Goal: Task Accomplishment & Management: Complete application form

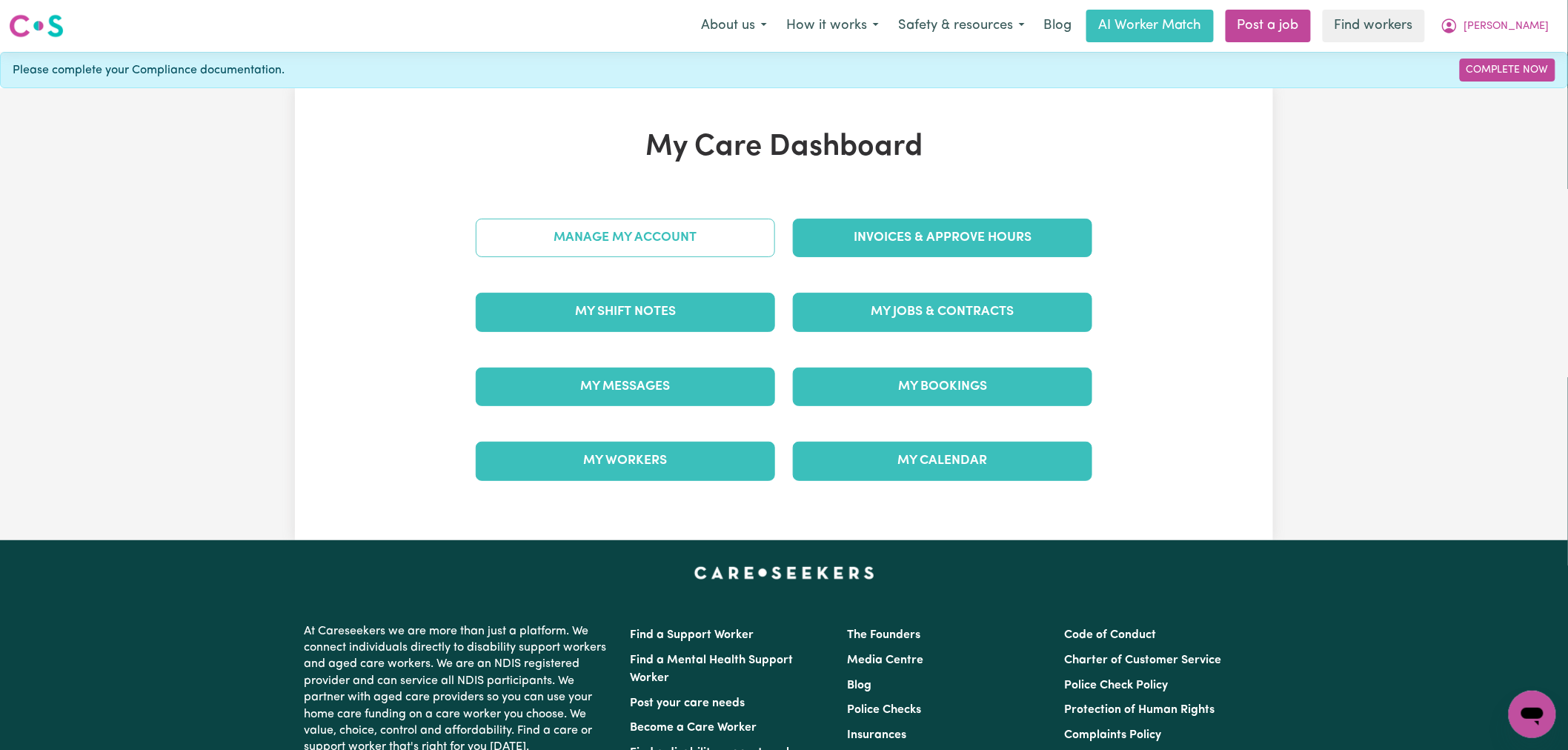
click at [670, 243] on link "Manage My Account" at bounding box center [625, 238] width 300 height 38
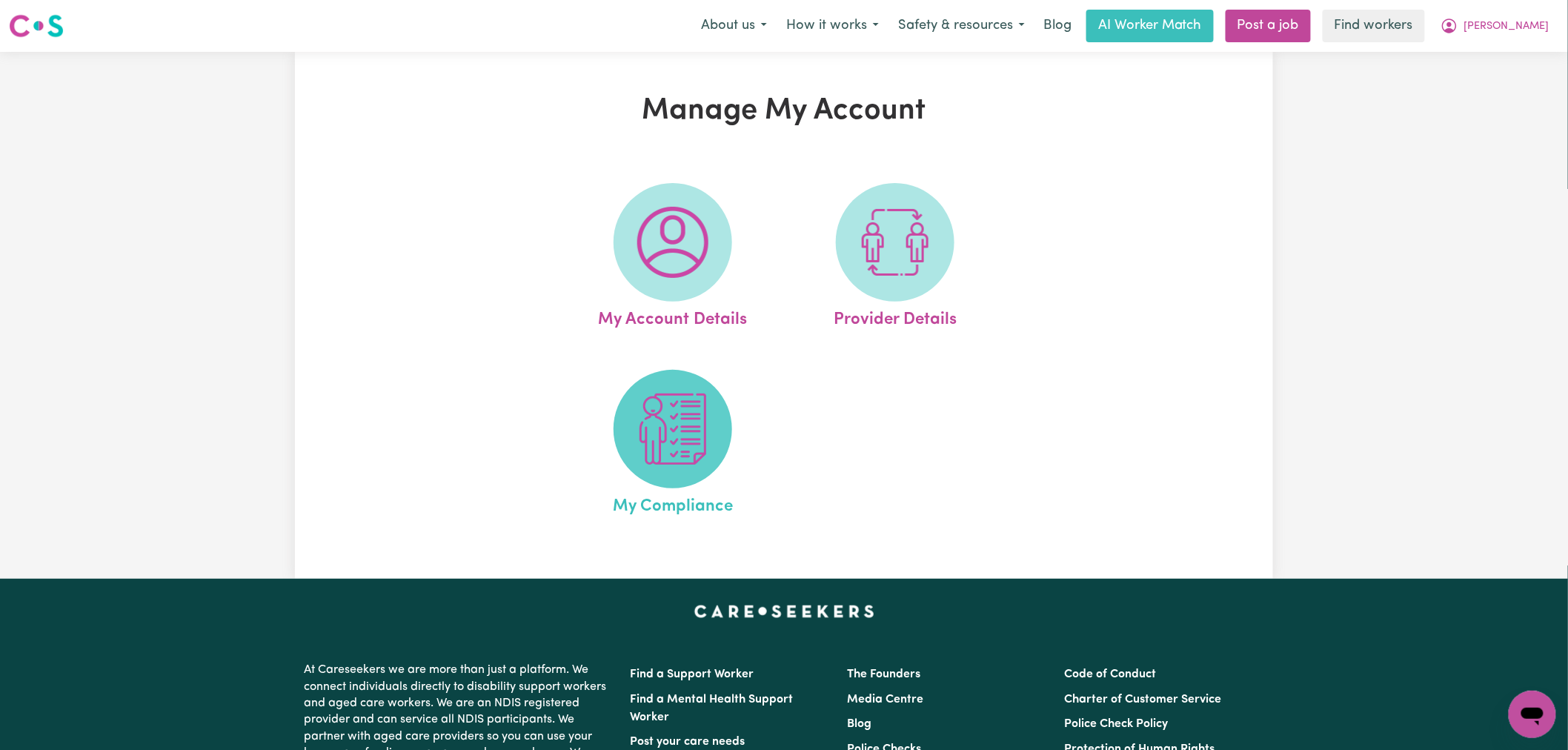
click at [670, 468] on span at bounding box center [673, 429] width 118 height 119
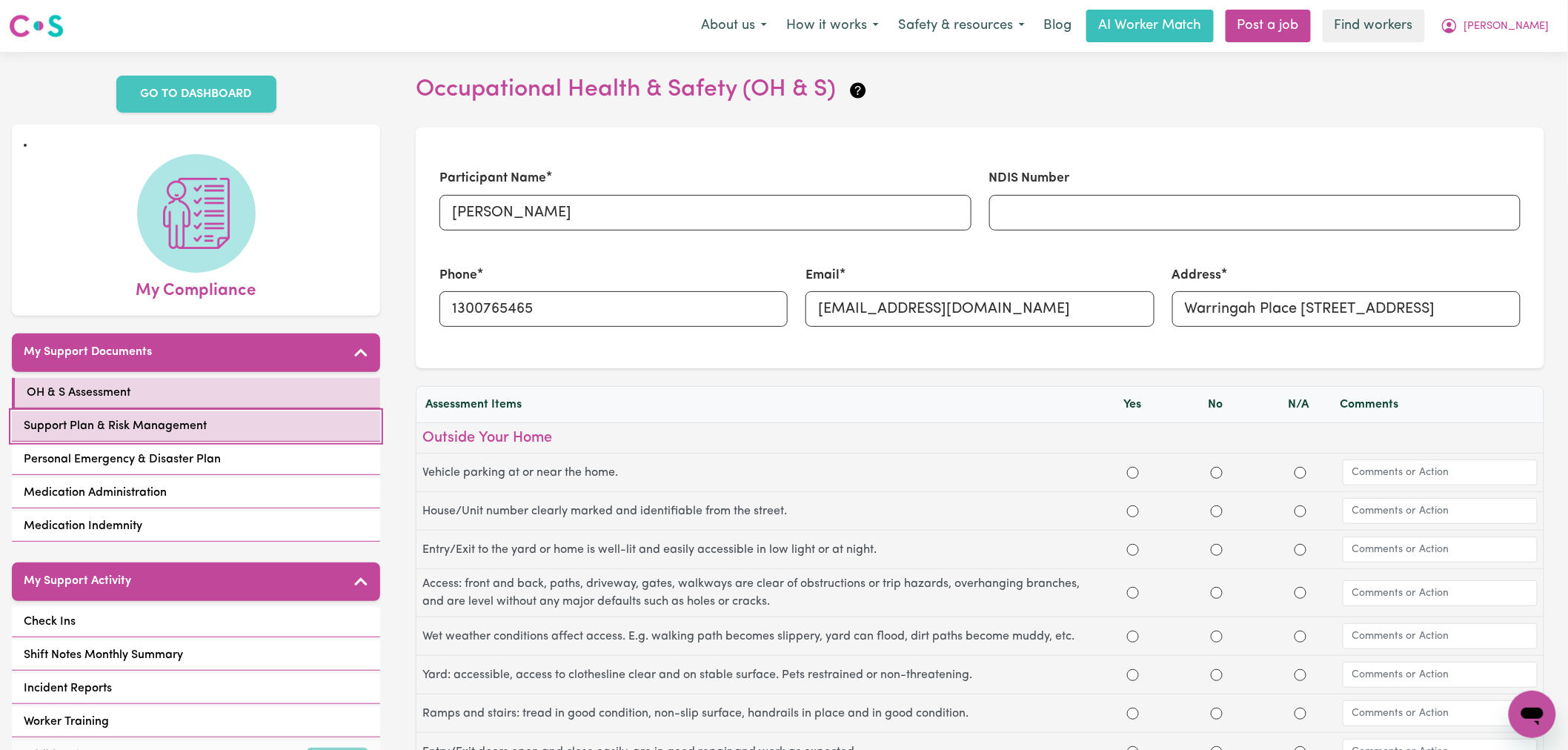
click at [292, 412] on link "Support Plan & Risk Management" at bounding box center [196, 426] width 368 height 30
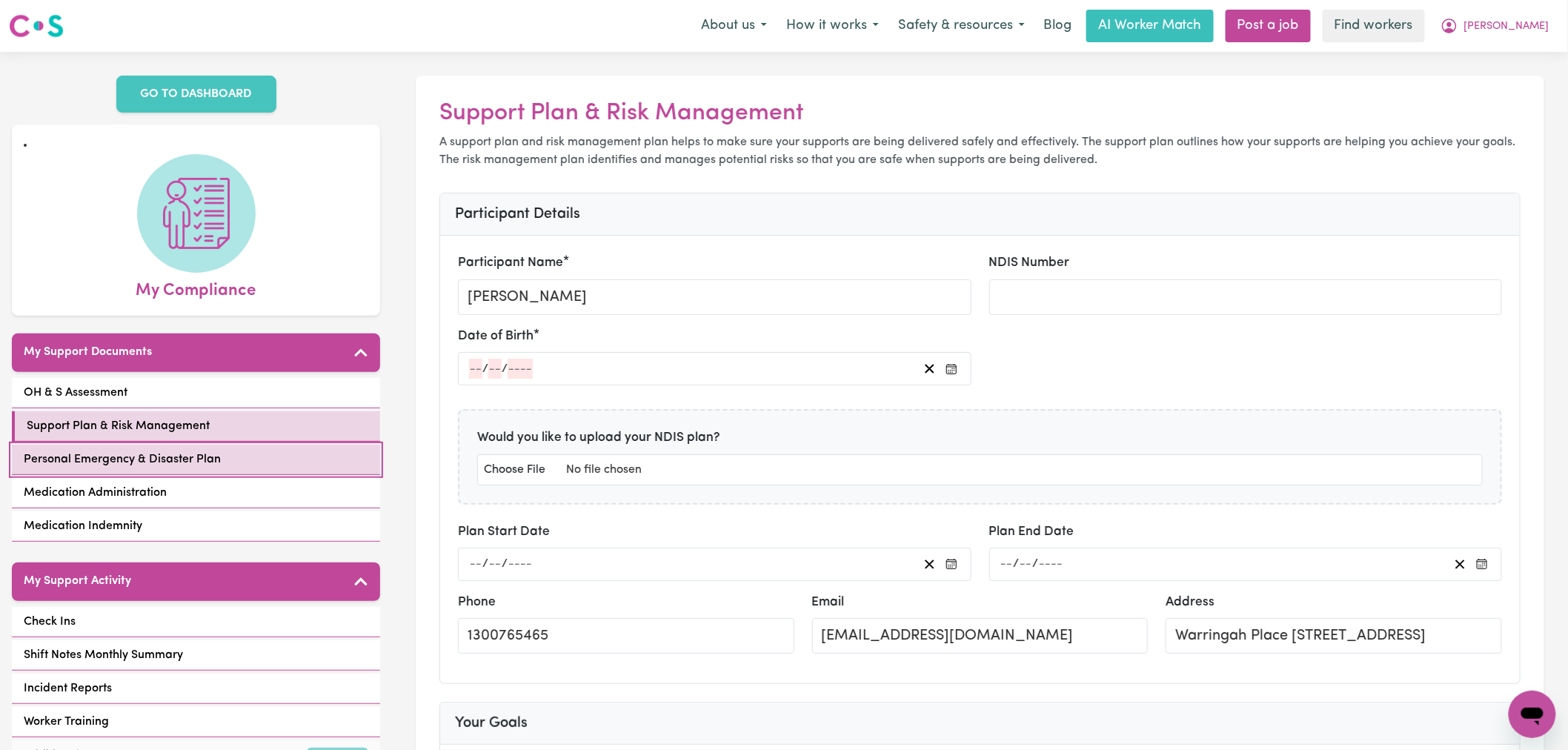
click at [305, 447] on link "Personal Emergency & Disaster Plan" at bounding box center [196, 460] width 368 height 30
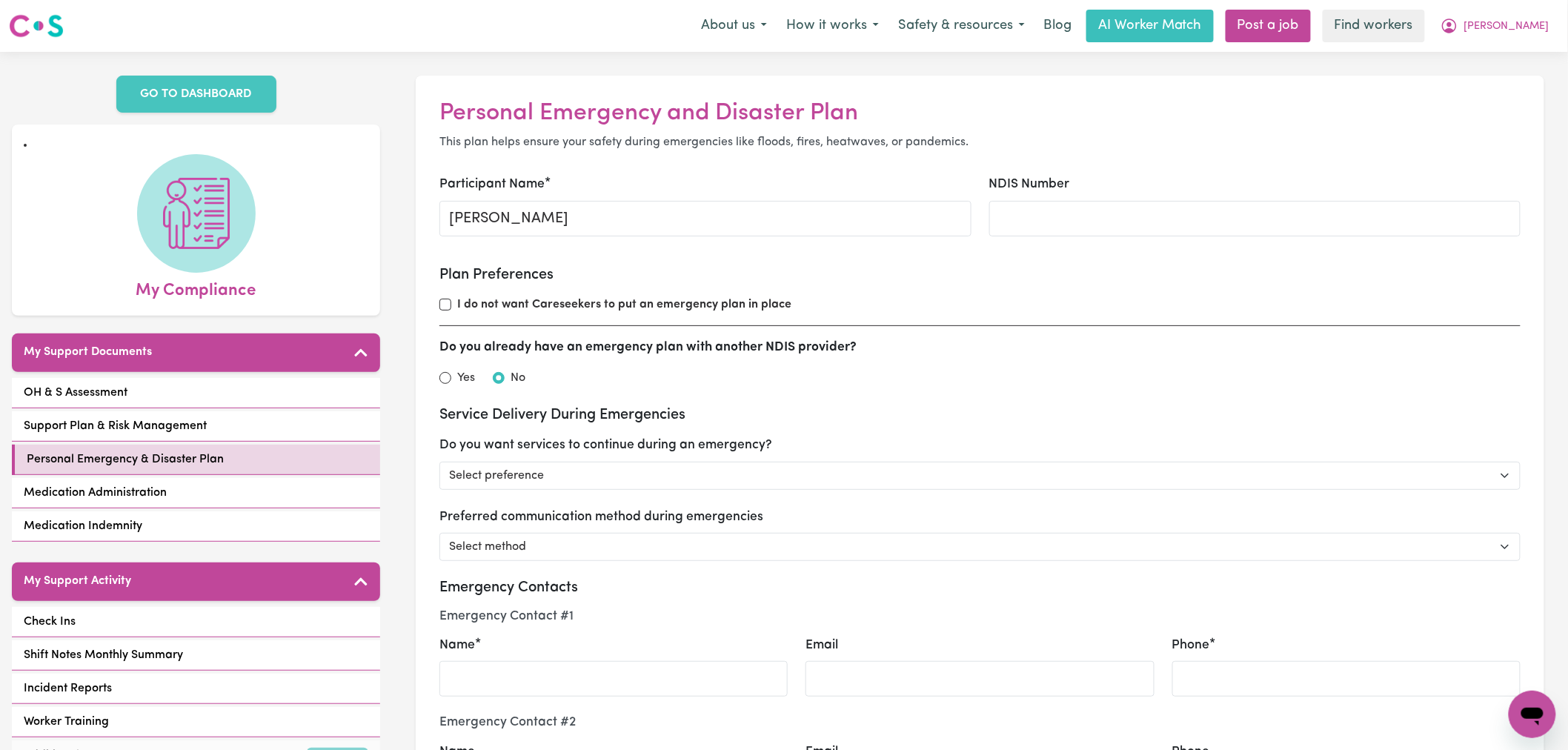
click at [1054, 410] on h3 "Service Delivery During Emergencies" at bounding box center [980, 415] width 1081 height 17
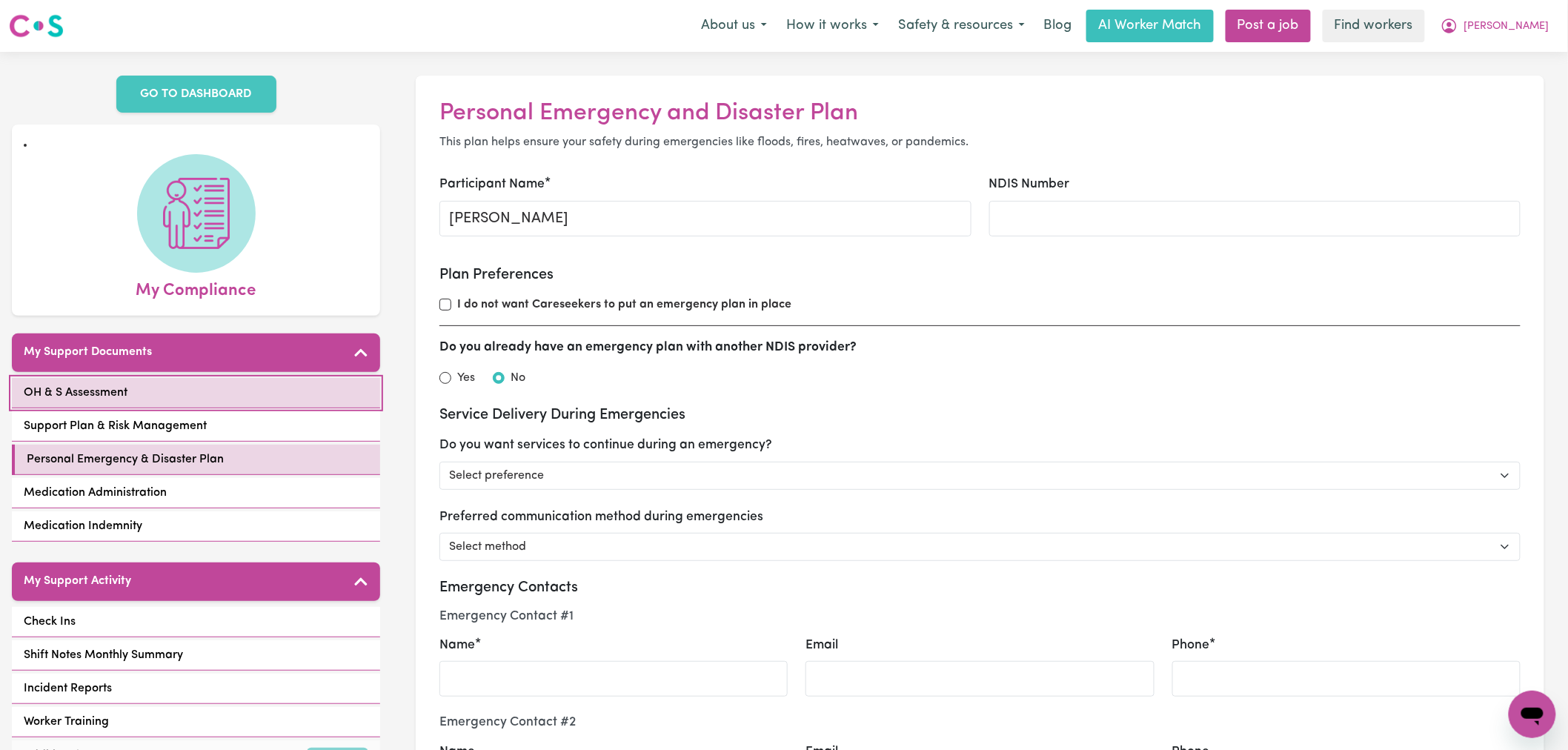
click at [309, 378] on link "OH & S Assessment" at bounding box center [196, 393] width 368 height 30
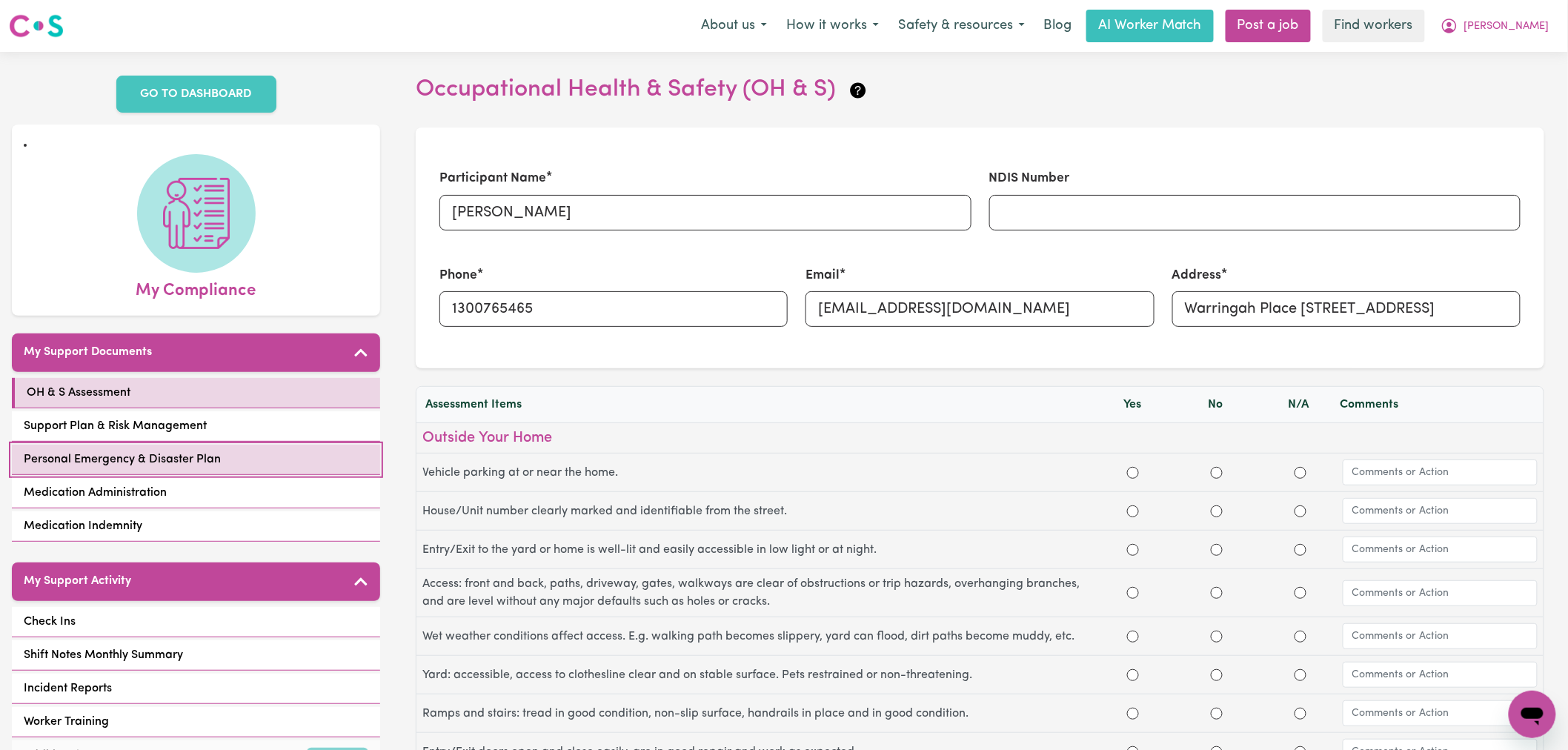
click at [309, 445] on link "Personal Emergency & Disaster Plan" at bounding box center [196, 460] width 368 height 30
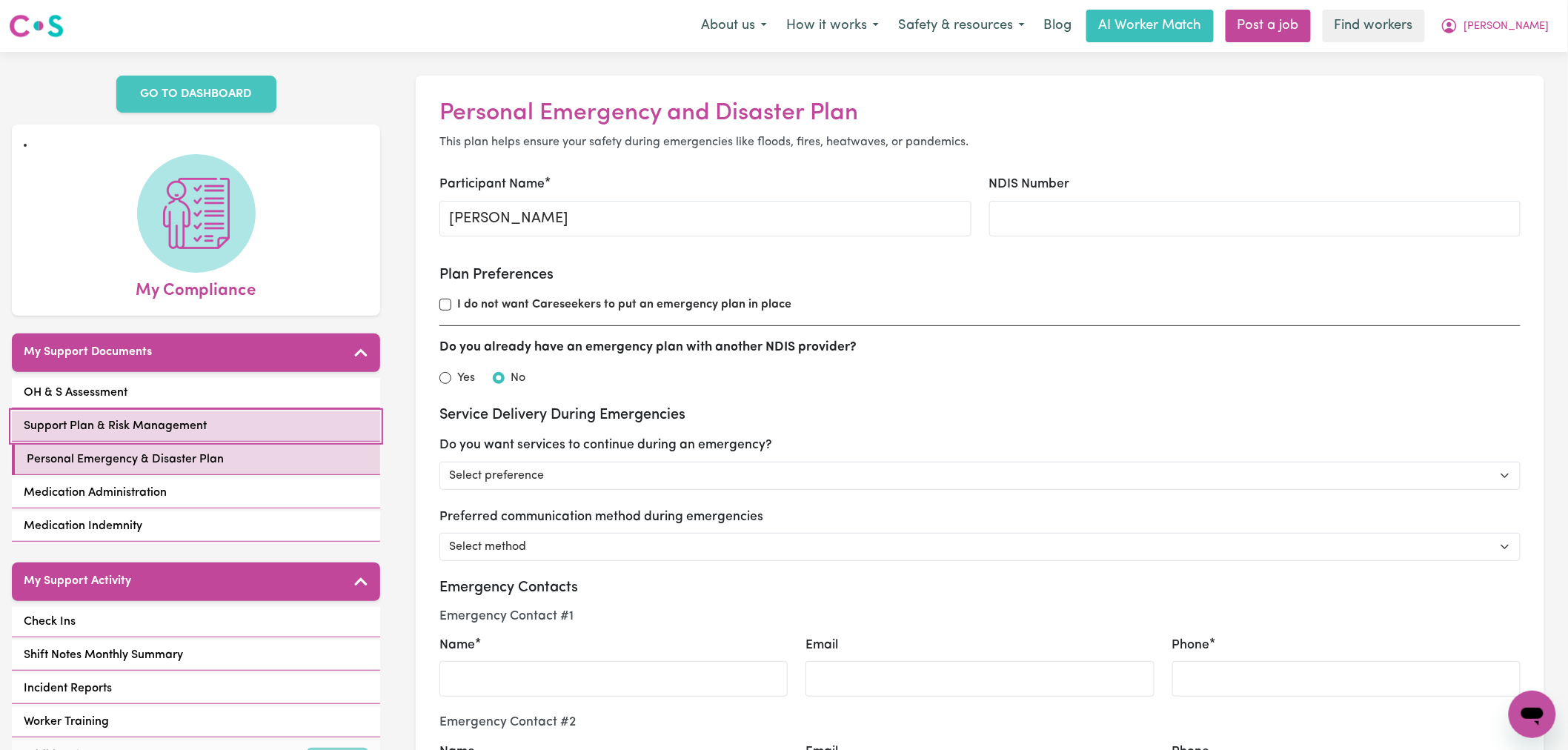
click at [314, 418] on link "Support Plan & Risk Management" at bounding box center [196, 426] width 368 height 30
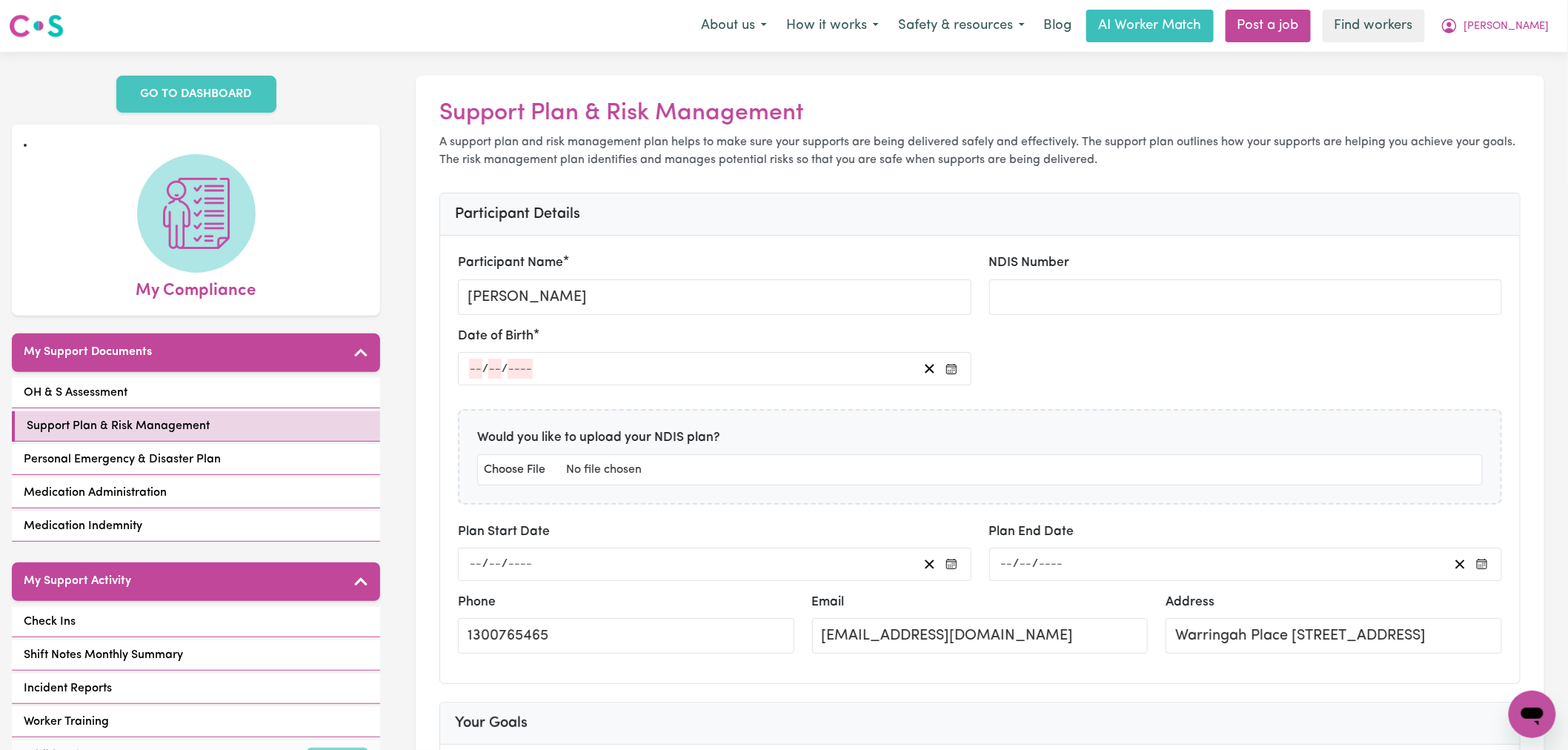
click at [315, 391] on div "OH & S Assessment Support Plan & Risk Management Personal Emergency & Disaster …" at bounding box center [196, 461] width 368 height 167
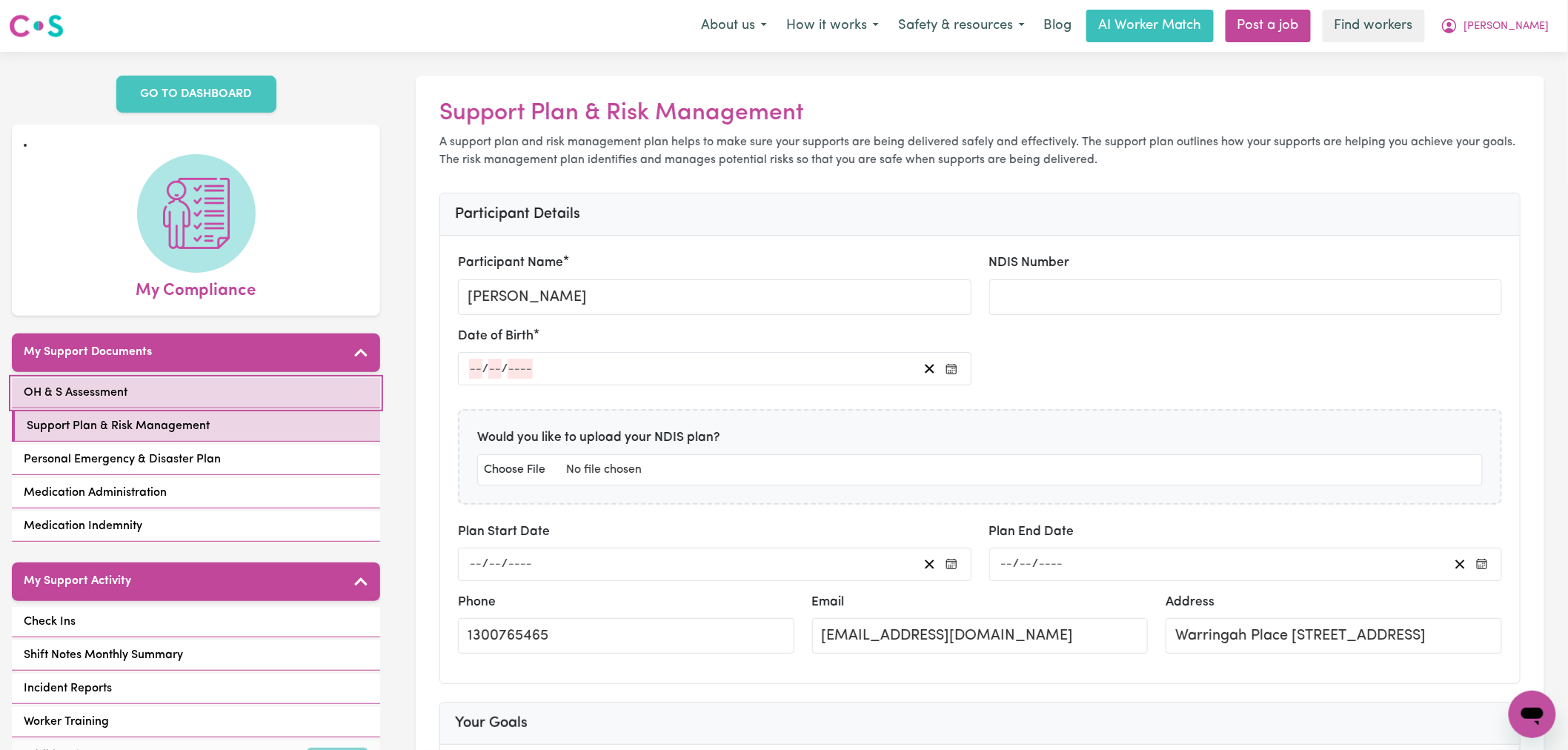
click at [316, 380] on link "OH & S Assessment" at bounding box center [196, 393] width 368 height 30
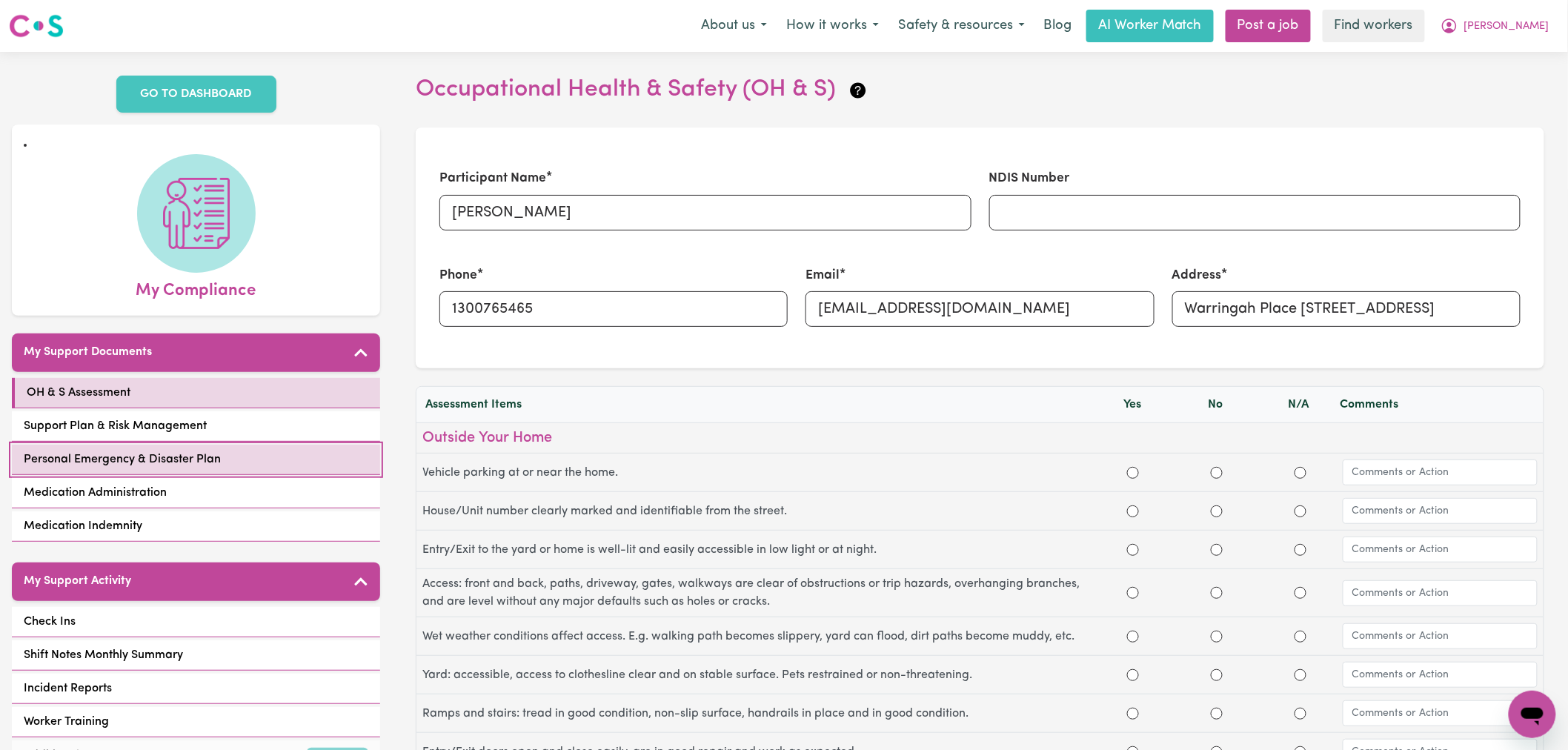
click at [320, 448] on link "Personal Emergency & Disaster Plan" at bounding box center [196, 460] width 368 height 30
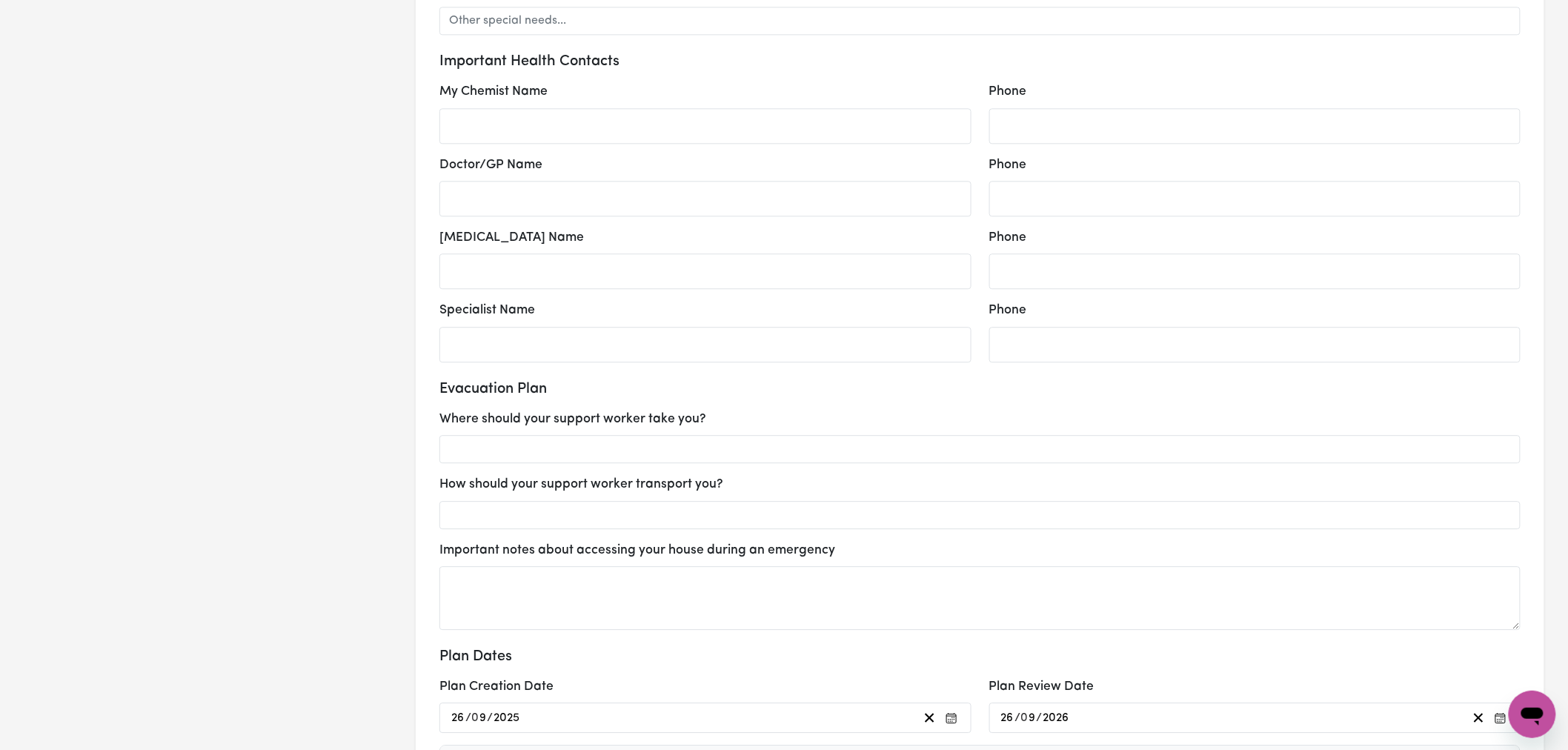
scroll to position [1565, 0]
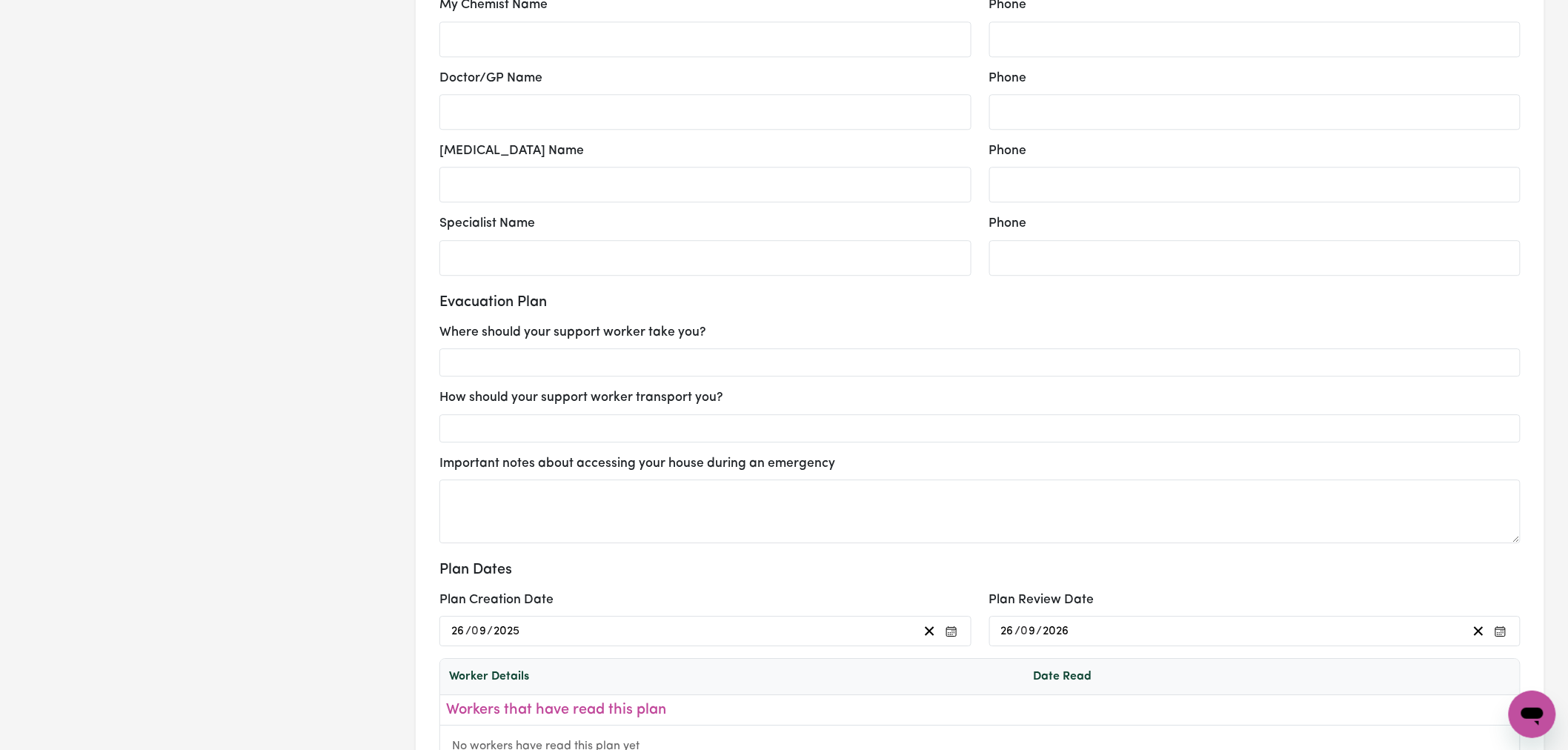
click at [522, 476] on div "Important notes about accessing your house during an emergency" at bounding box center [980, 499] width 1081 height 89
click at [571, 476] on div "Important notes about accessing your house during an emergency" at bounding box center [980, 499] width 1081 height 89
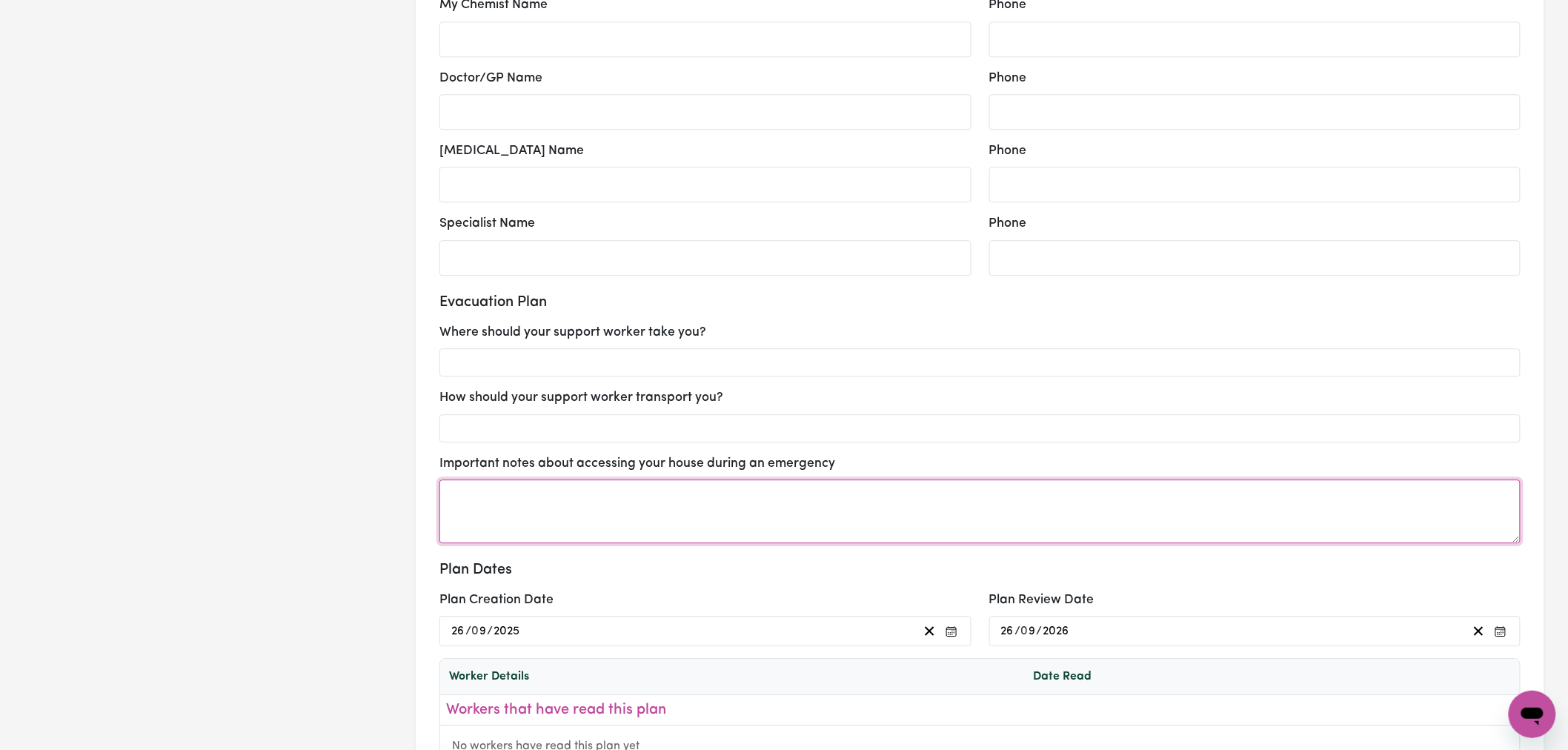
click at [751, 518] on textarea at bounding box center [980, 511] width 1081 height 64
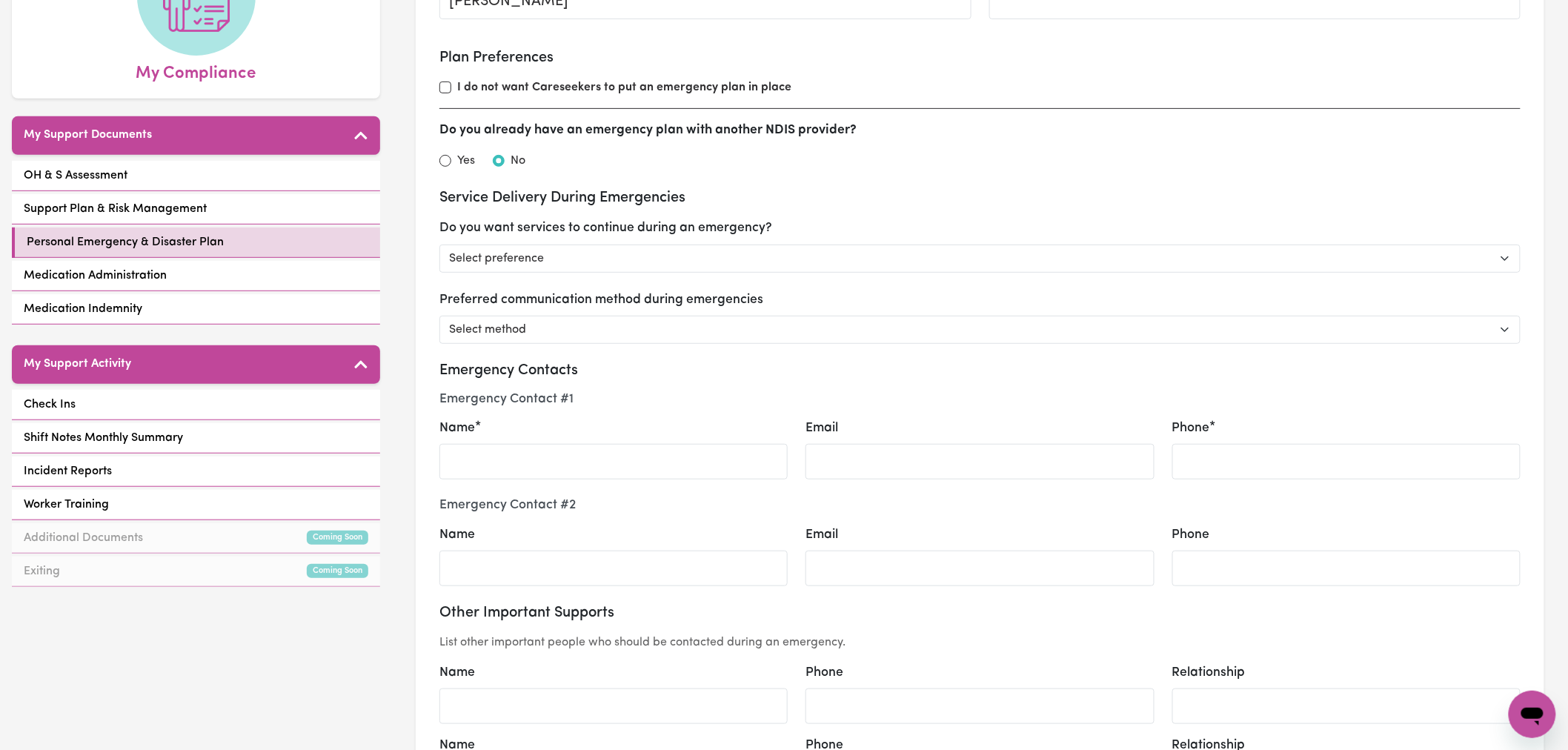
scroll to position [0, 0]
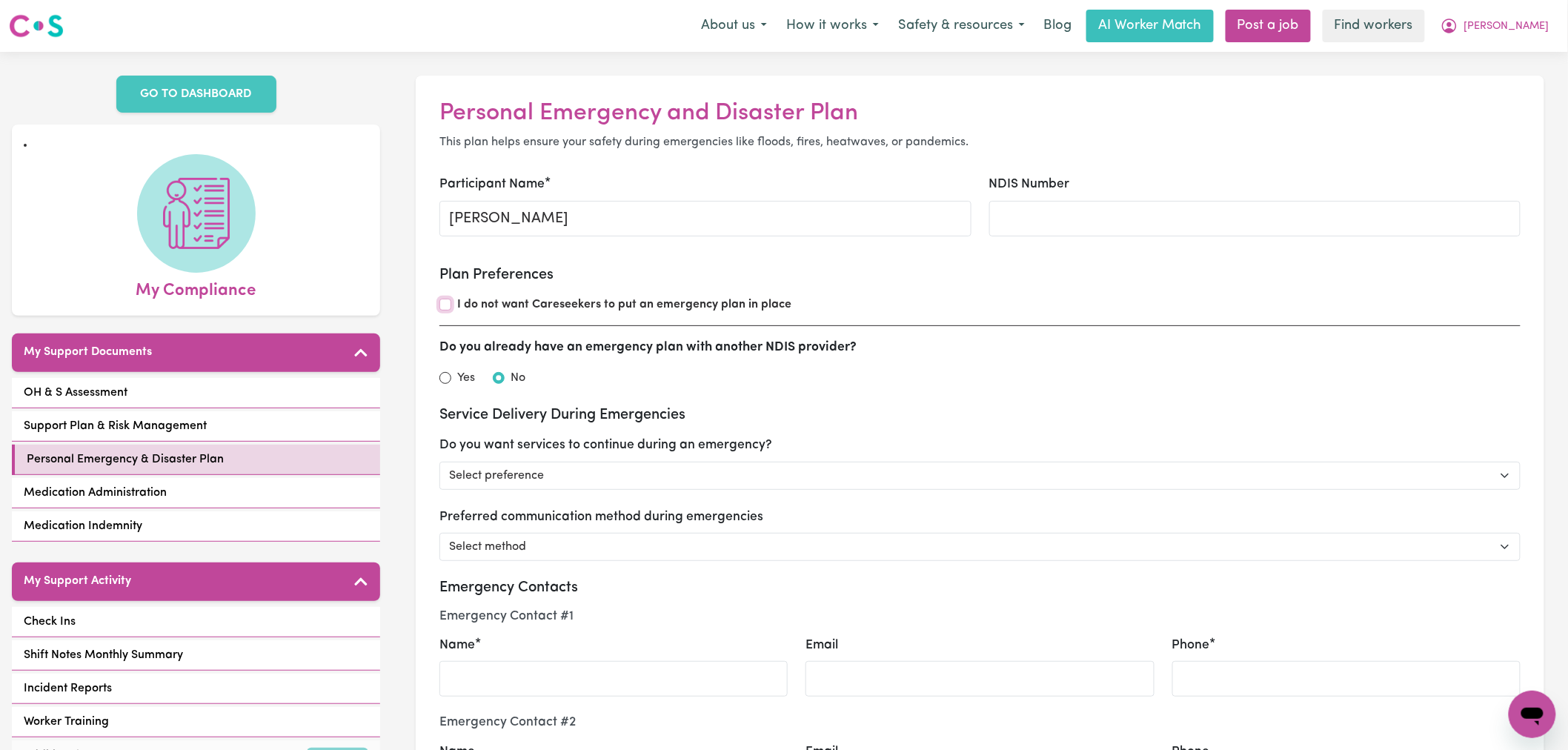
click at [445, 306] on input "I do not want Careseekers to put an emergency plan in place" at bounding box center [445, 305] width 12 height 12
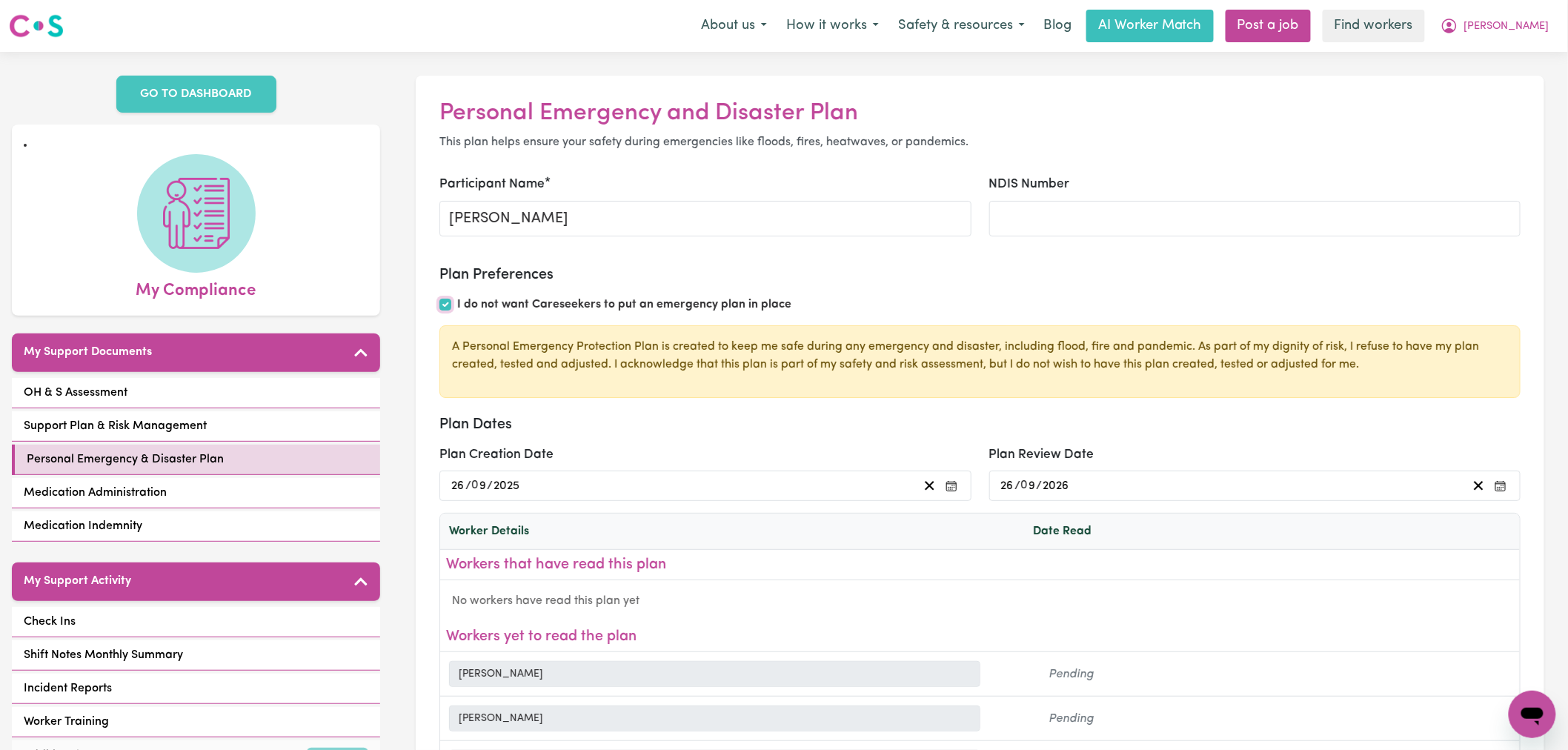
click at [442, 300] on input "I do not want Careseekers to put an emergency plan in place" at bounding box center [445, 305] width 12 height 12
checkbox input "false"
